Goal: Task Accomplishment & Management: Manage account settings

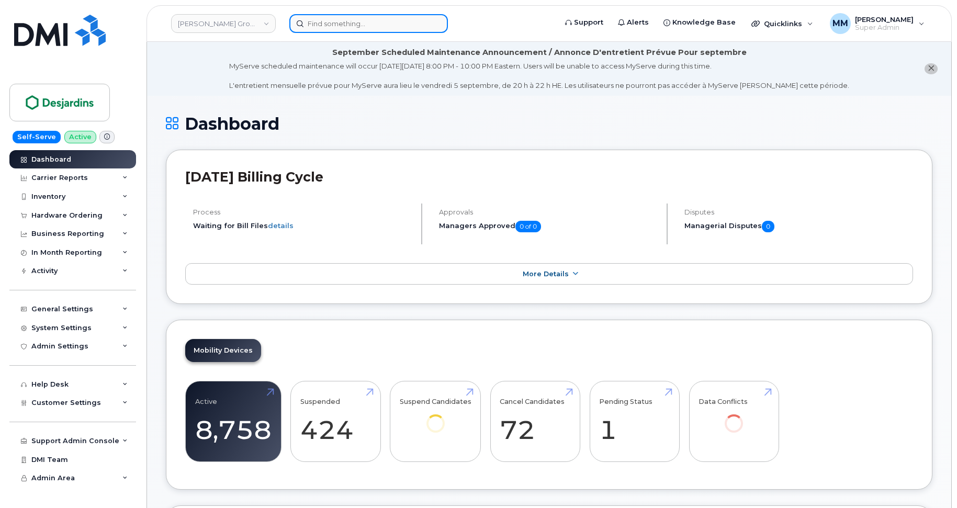
click at [360, 22] on input at bounding box center [368, 23] width 158 height 19
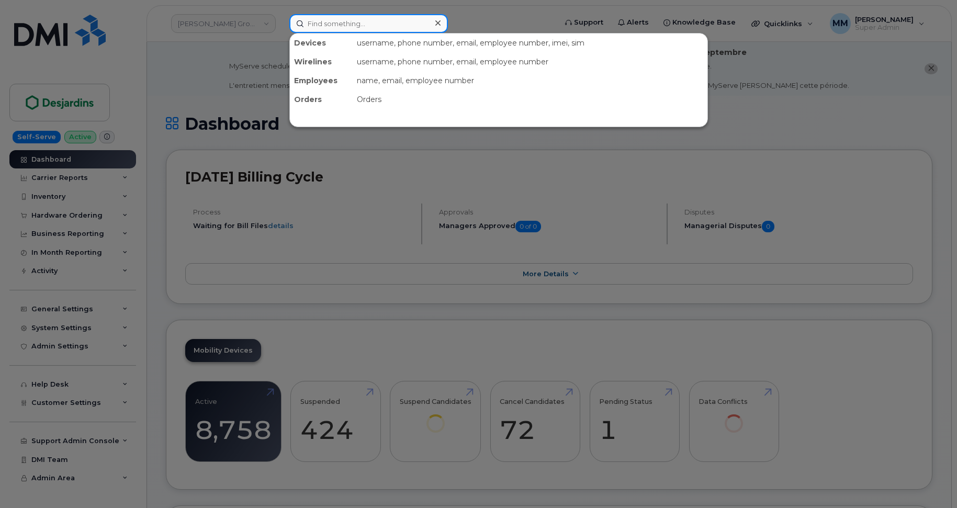
paste input "Desjardins"
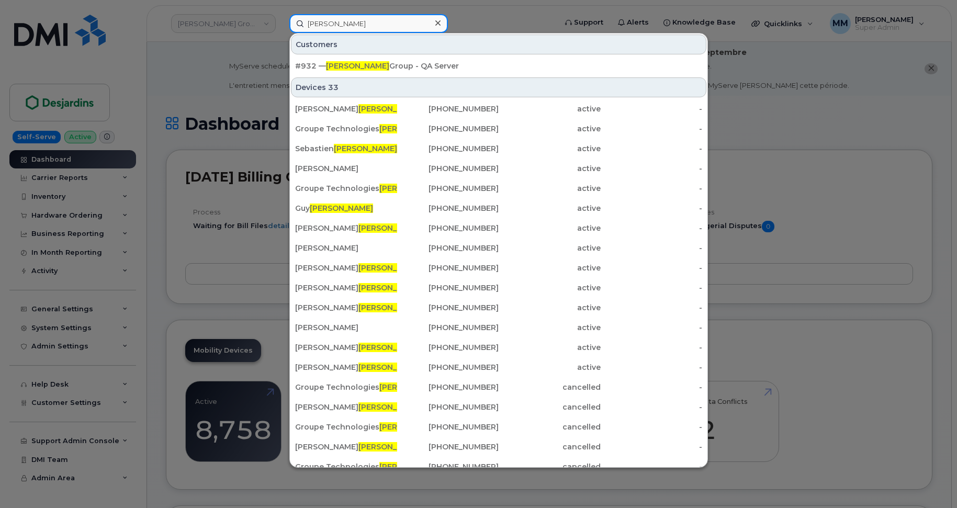
type input "Desjardins"
click at [489, 10] on div at bounding box center [478, 254] width 957 height 508
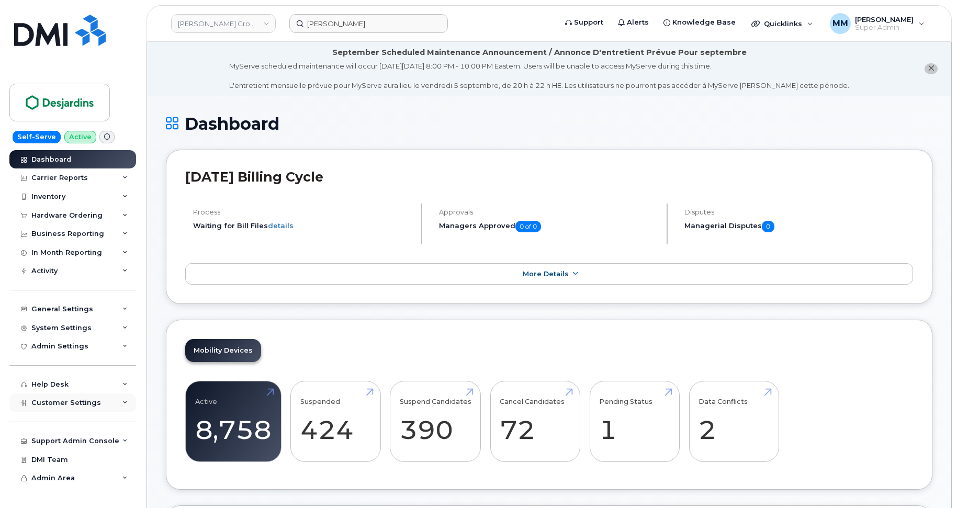
click at [78, 402] on span "Customer Settings" at bounding box center [66, 403] width 70 height 8
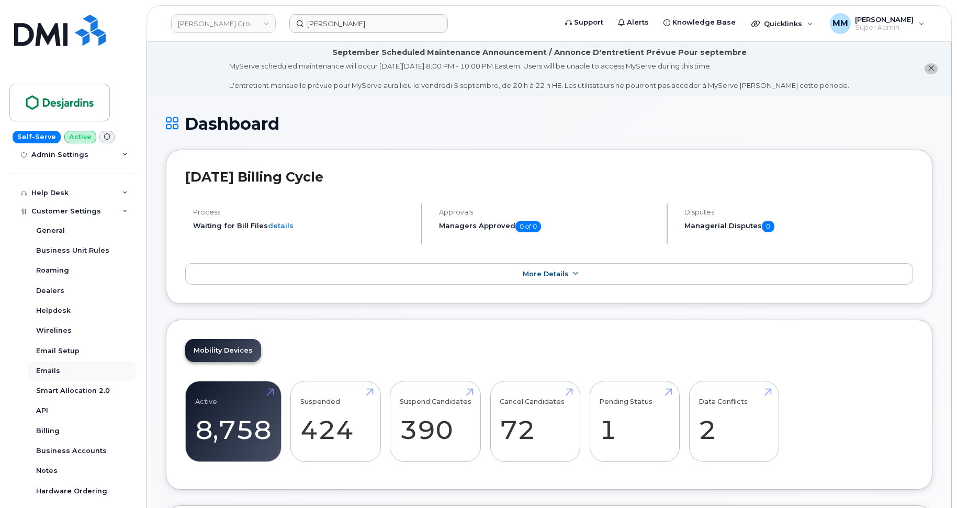
scroll to position [209, 0]
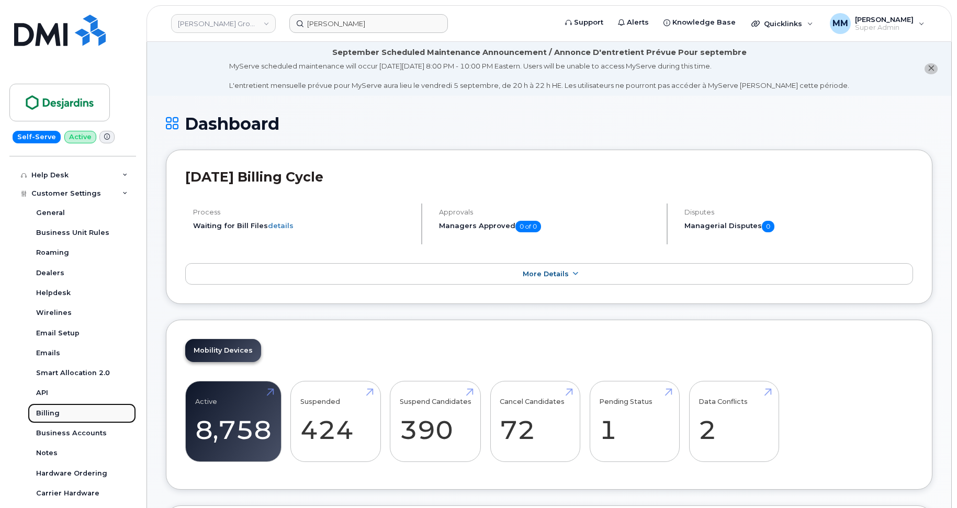
click at [53, 414] on div "Billing" at bounding box center [48, 413] width 24 height 9
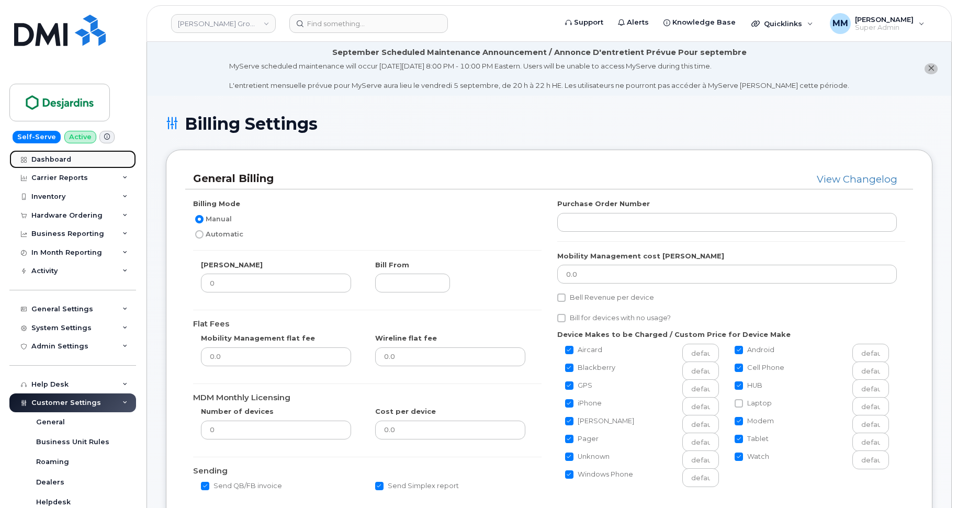
click at [45, 156] on div "Dashboard" at bounding box center [51, 159] width 40 height 8
